Goal: Task Accomplishment & Management: Manage account settings

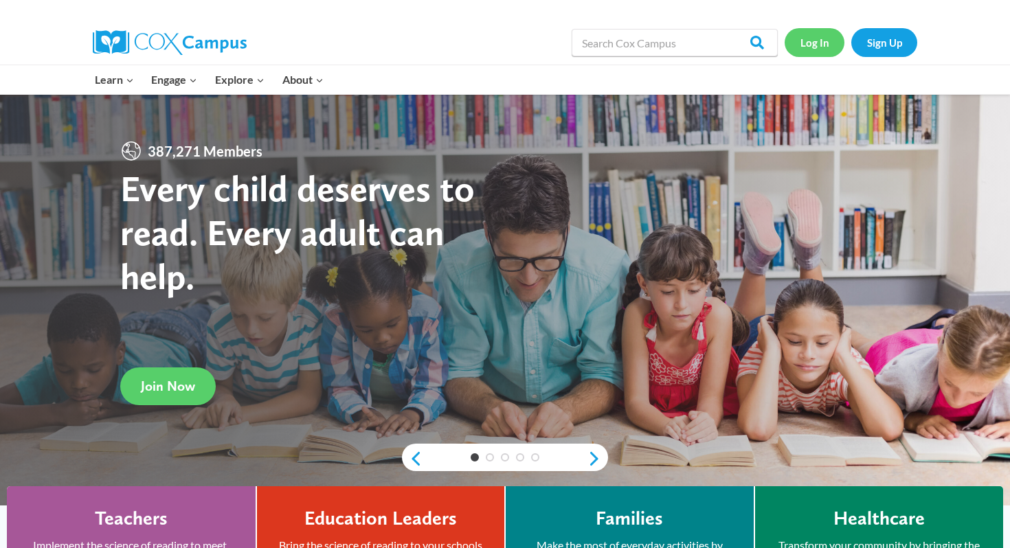
click at [820, 49] on link "Log In" at bounding box center [815, 42] width 60 height 28
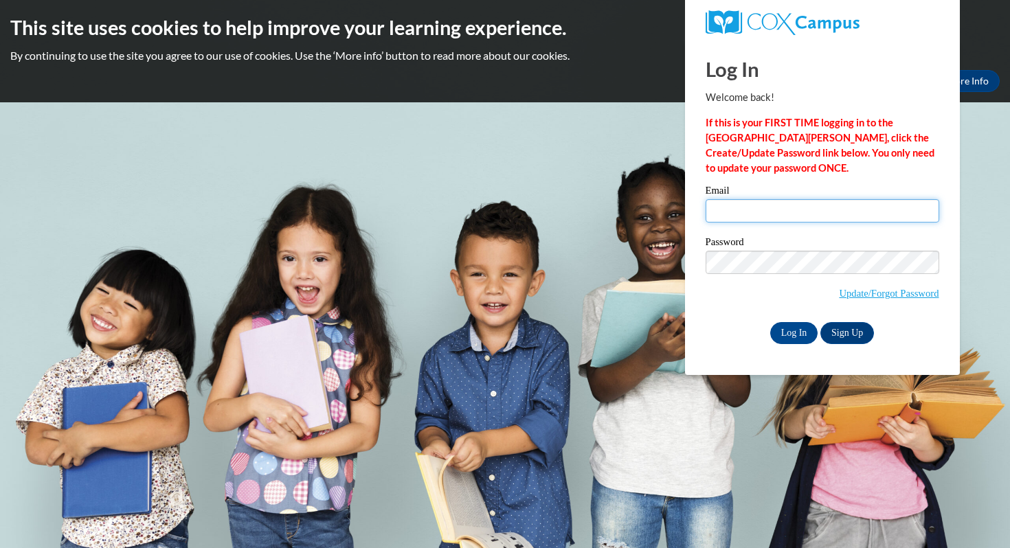
click at [775, 216] on input "Email" at bounding box center [823, 210] width 234 height 23
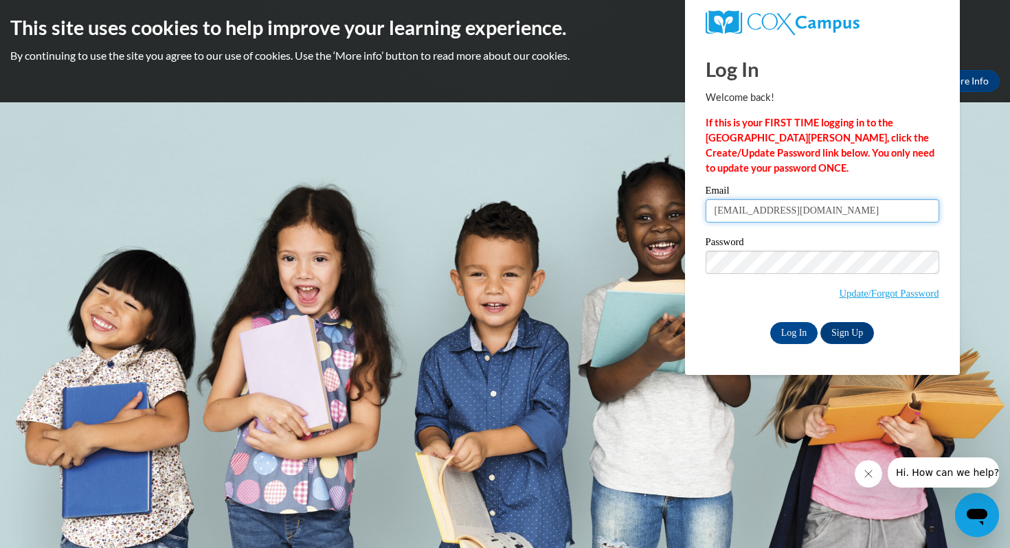
type input "[EMAIL_ADDRESS][DOMAIN_NAME]"
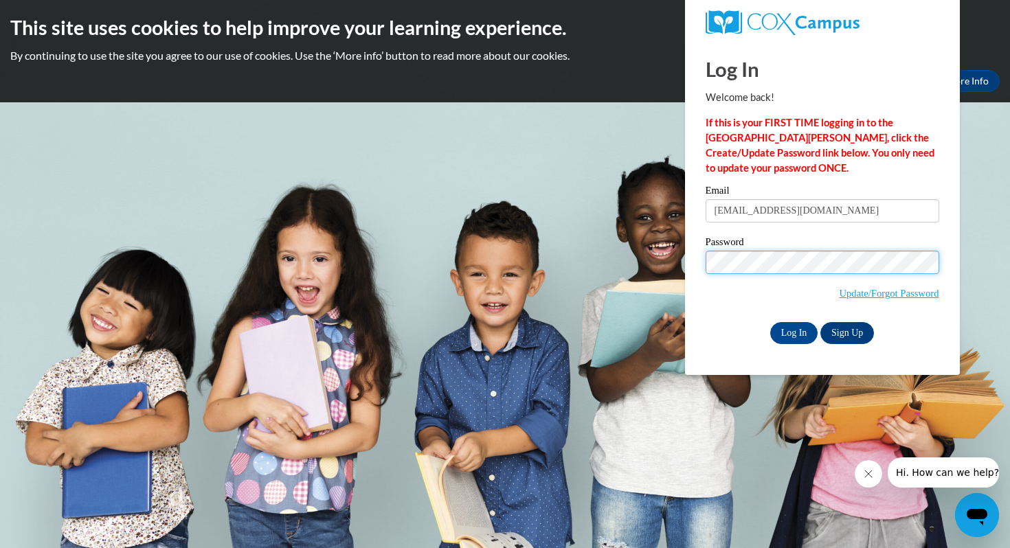
click at [770, 322] on input "Log In" at bounding box center [794, 333] width 48 height 22
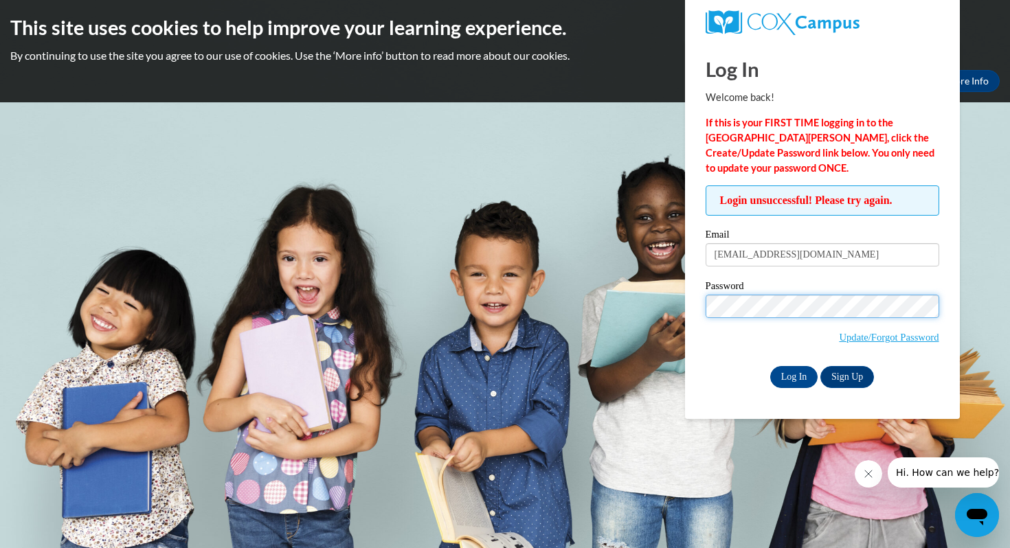
click at [770, 366] on input "Log In" at bounding box center [794, 377] width 48 height 22
click at [878, 338] on link "Update/Forgot Password" at bounding box center [889, 337] width 100 height 11
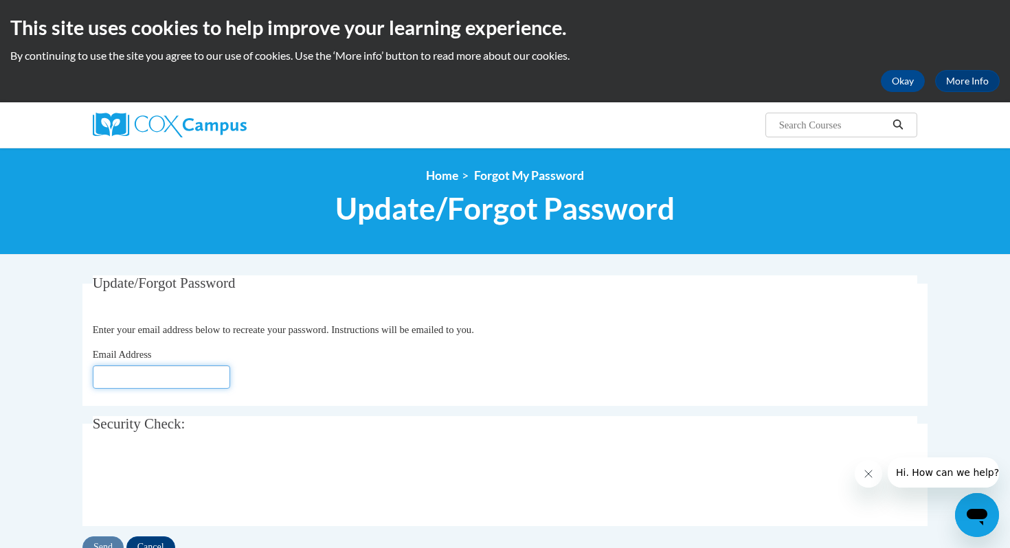
click at [184, 375] on input "Email Address" at bounding box center [161, 377] width 137 height 23
type input "[EMAIL_ADDRESS][DOMAIN_NAME]"
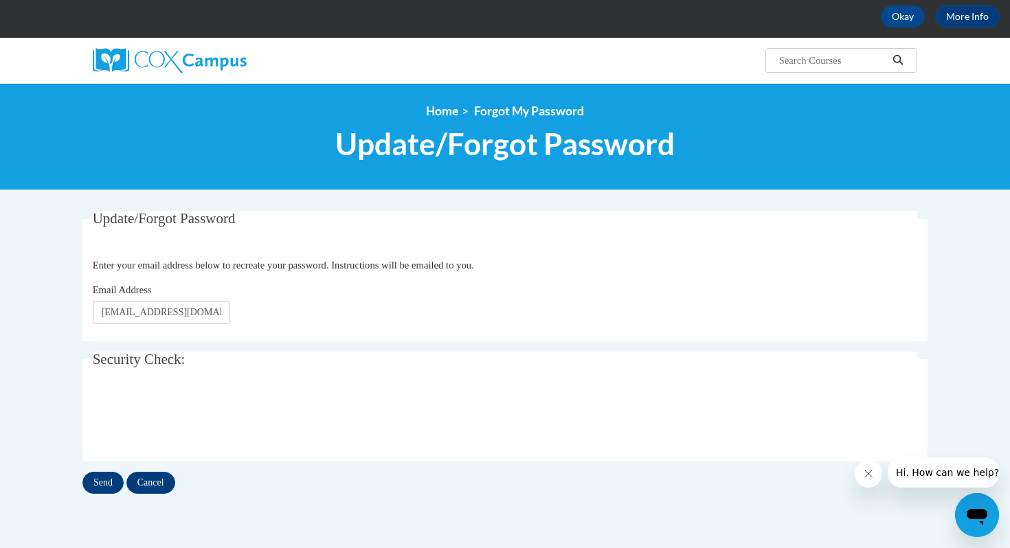
scroll to position [105, 0]
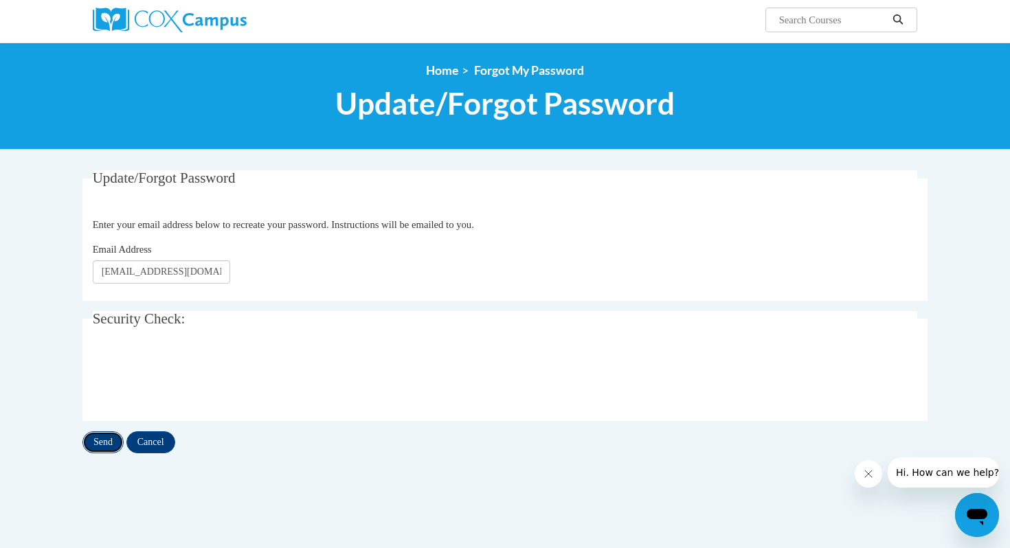
click at [104, 443] on input "Send" at bounding box center [102, 443] width 41 height 22
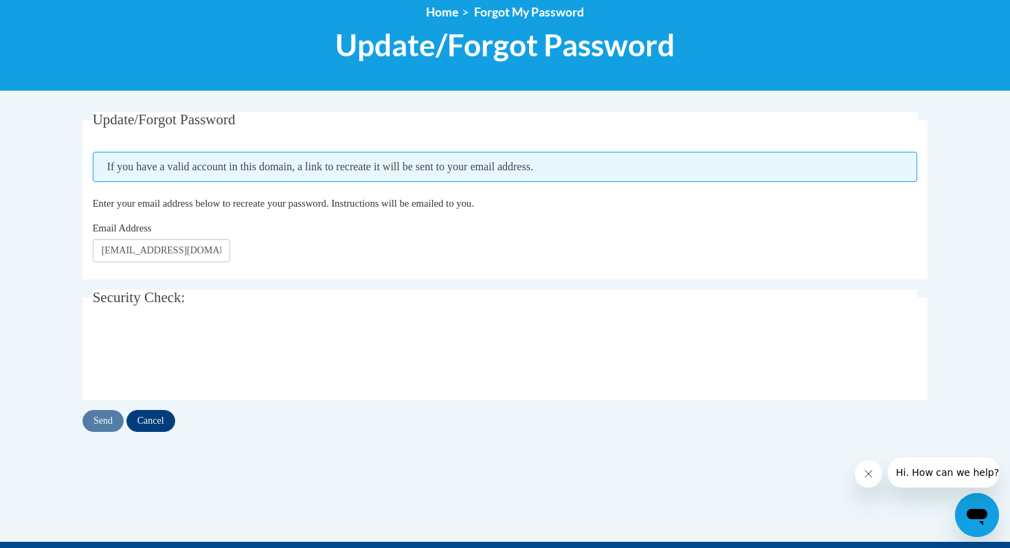
scroll to position [166, 0]
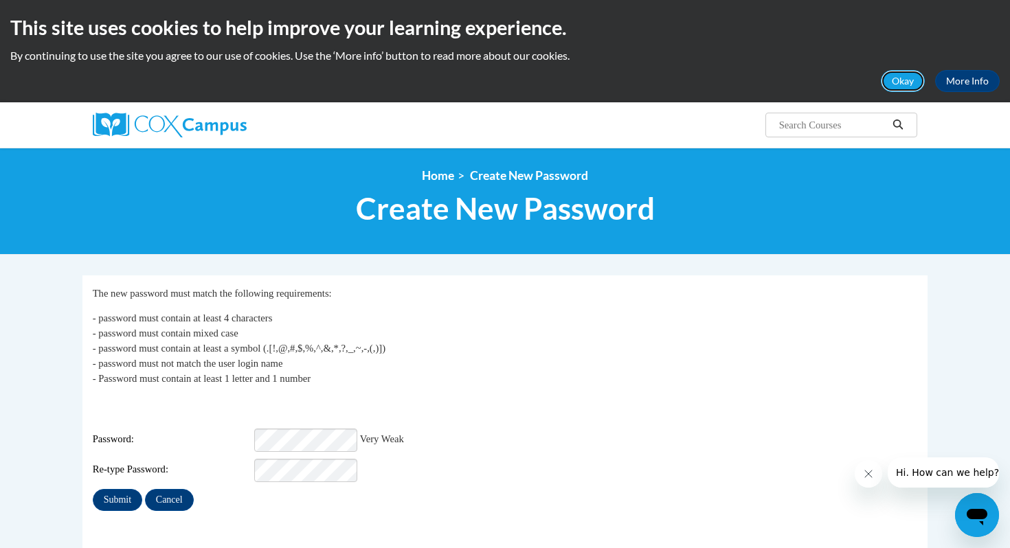
click at [903, 89] on button "Okay" at bounding box center [903, 81] width 44 height 22
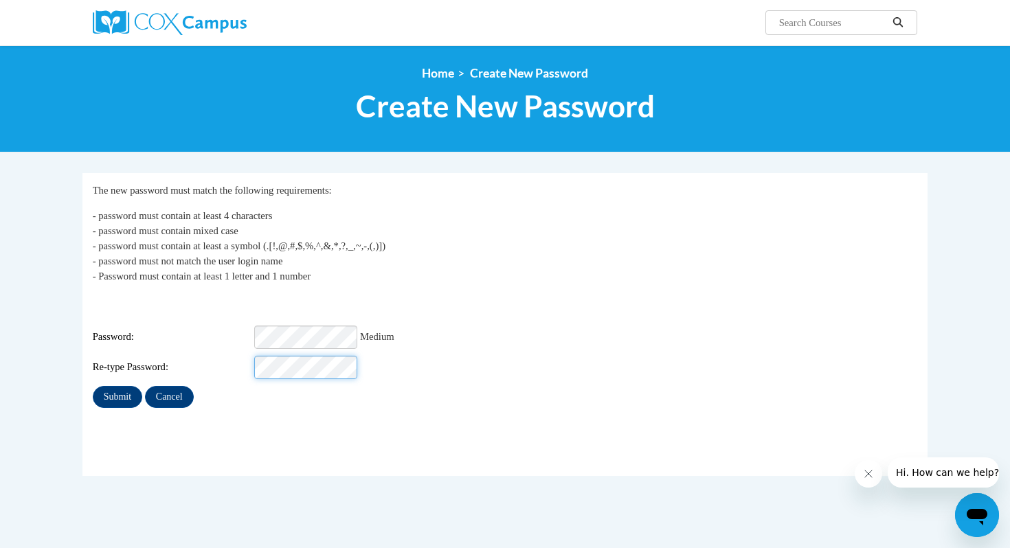
click at [93, 386] on input "Submit" at bounding box center [117, 397] width 49 height 22
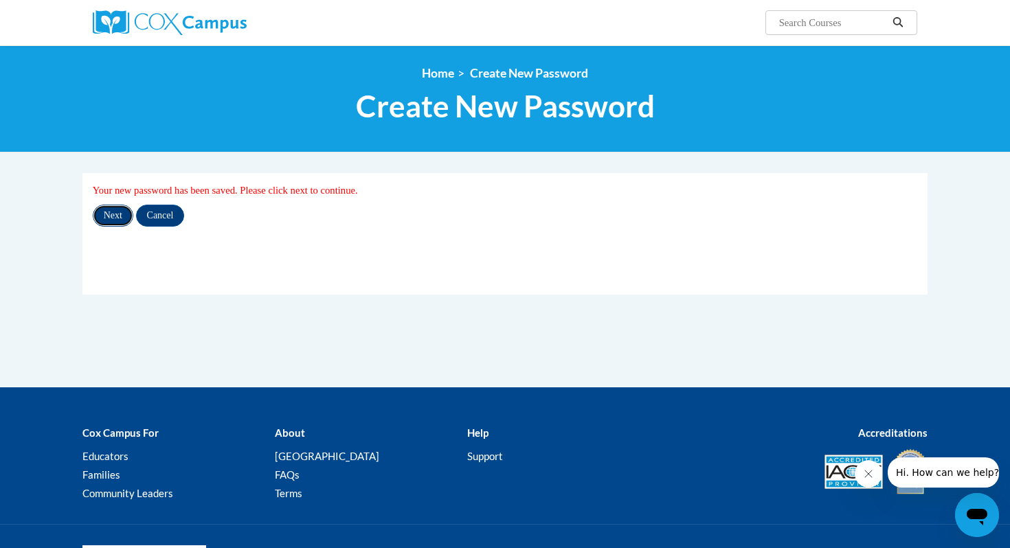
click at [115, 215] on input "Next" at bounding box center [113, 216] width 41 height 22
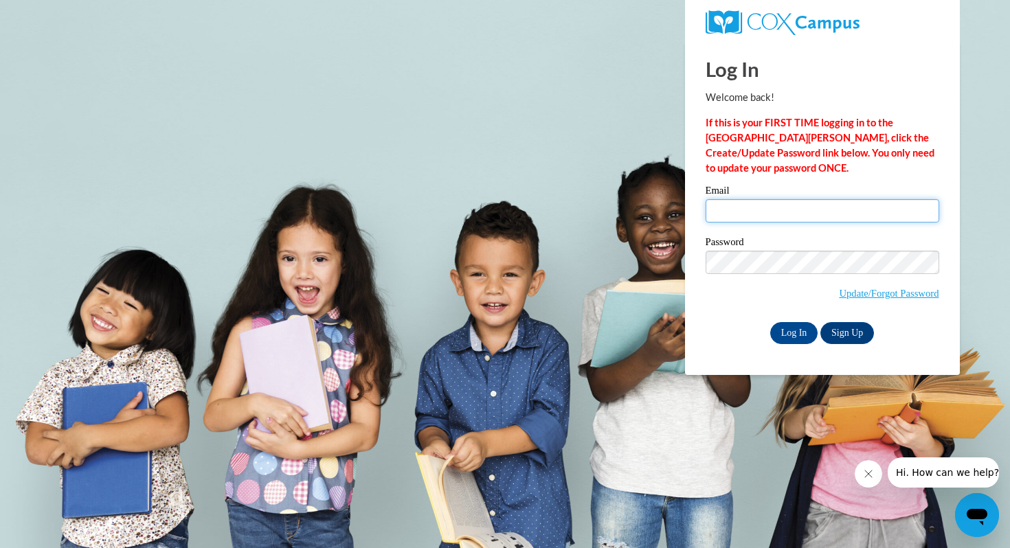
click at [806, 212] on input "Email" at bounding box center [823, 210] width 234 height 23
type input "pjinsky@waukesha.k12.wi.us"
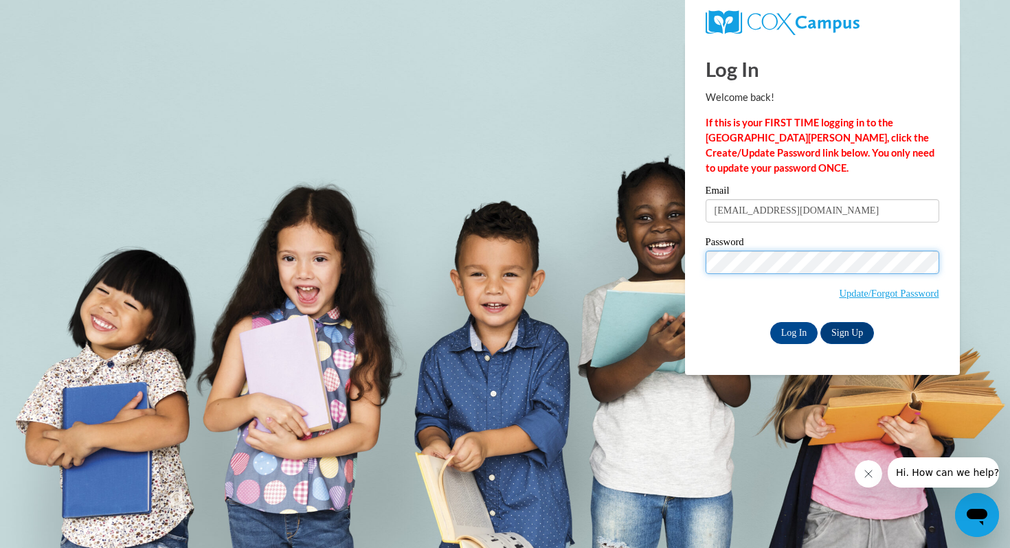
click at [770, 322] on input "Log In" at bounding box center [794, 333] width 48 height 22
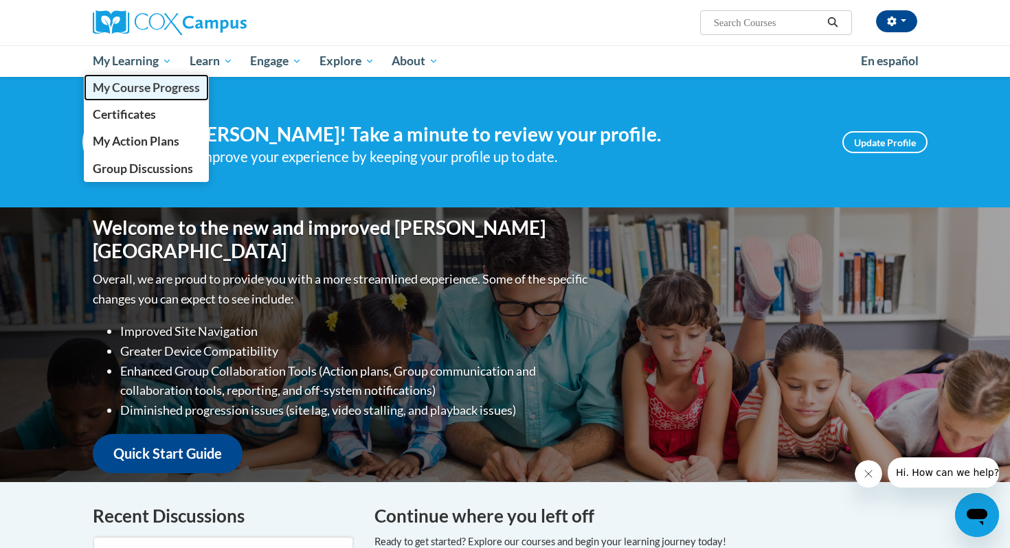
click at [131, 89] on span "My Course Progress" at bounding box center [146, 87] width 107 height 14
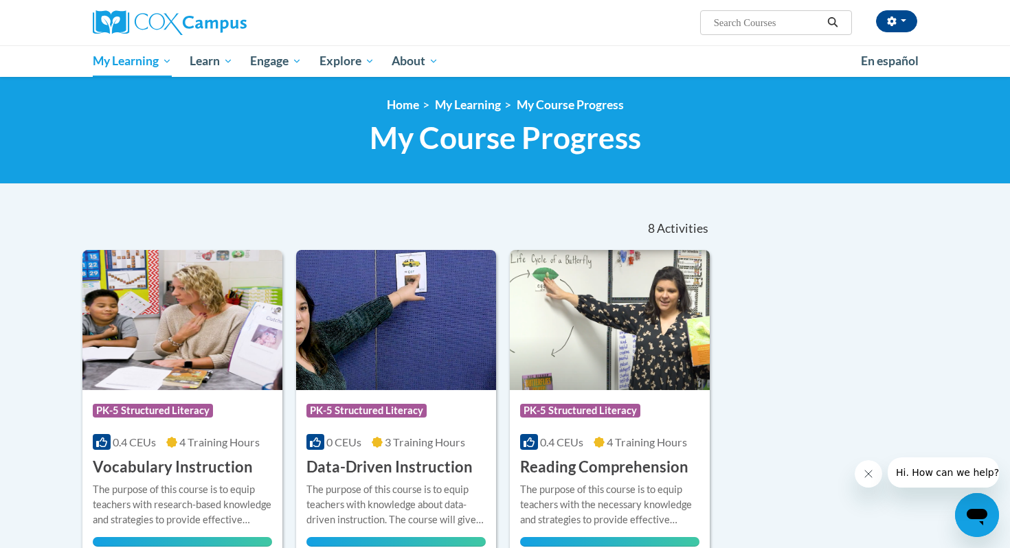
click at [863, 475] on icon "Close message from company" at bounding box center [868, 474] width 11 height 11
